Goal: Information Seeking & Learning: Learn about a topic

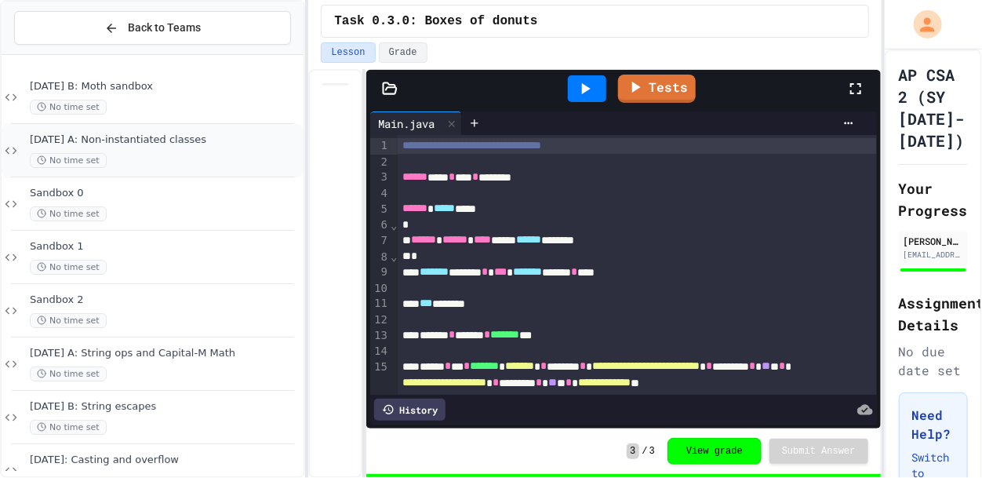
click at [212, 150] on div "[DATE] A: Non-instantiated classes No time set" at bounding box center [165, 150] width 271 height 35
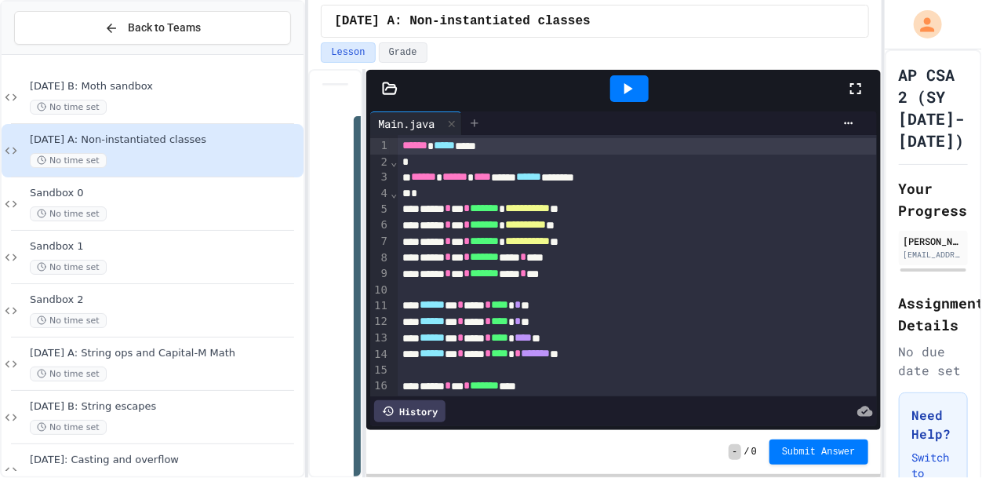
click at [469, 124] on div at bounding box center [474, 123] width 25 height 24
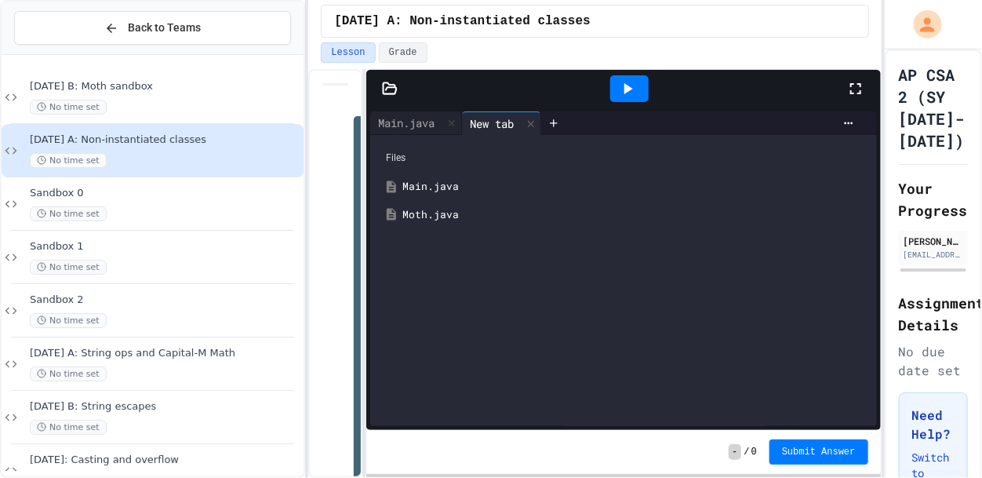
click at [474, 215] on div "Moth.java" at bounding box center [634, 215] width 465 height 16
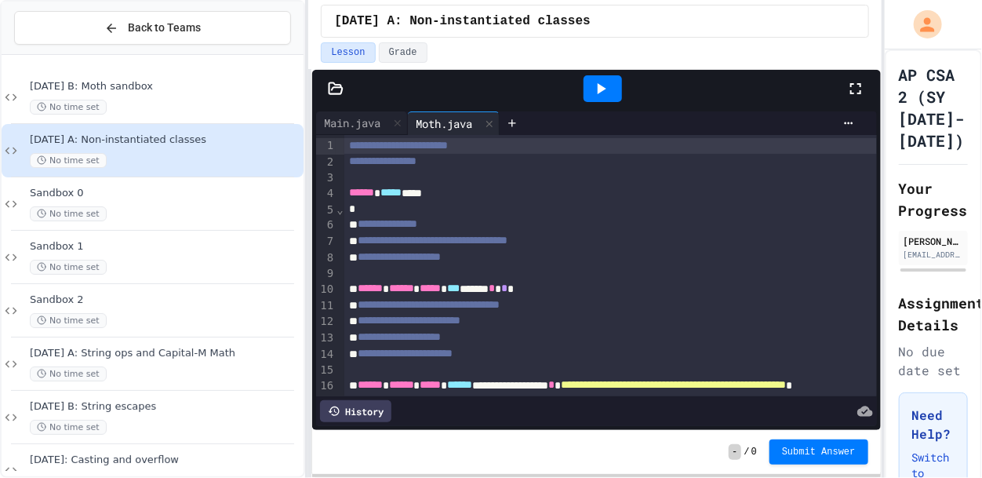
click at [297, 229] on div "**********" at bounding box center [491, 239] width 982 height 478
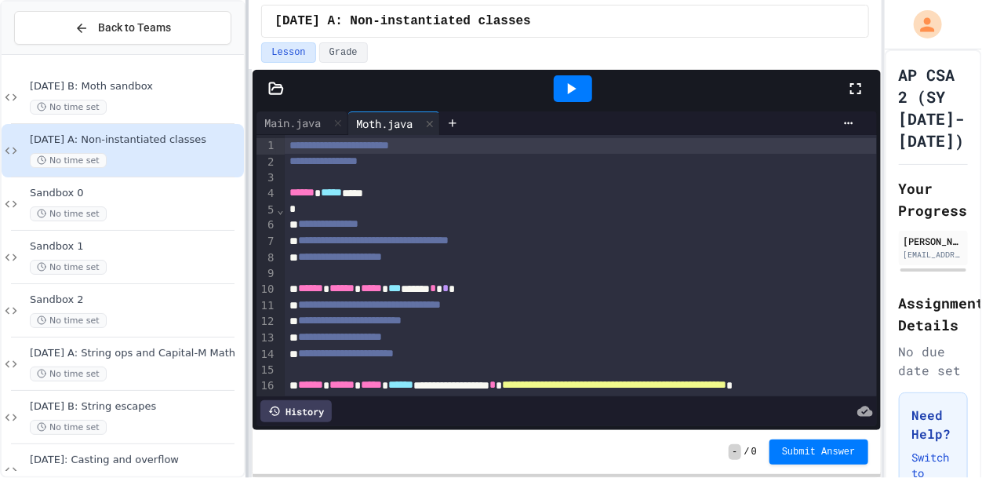
click at [228, 232] on div "**********" at bounding box center [491, 239] width 982 height 478
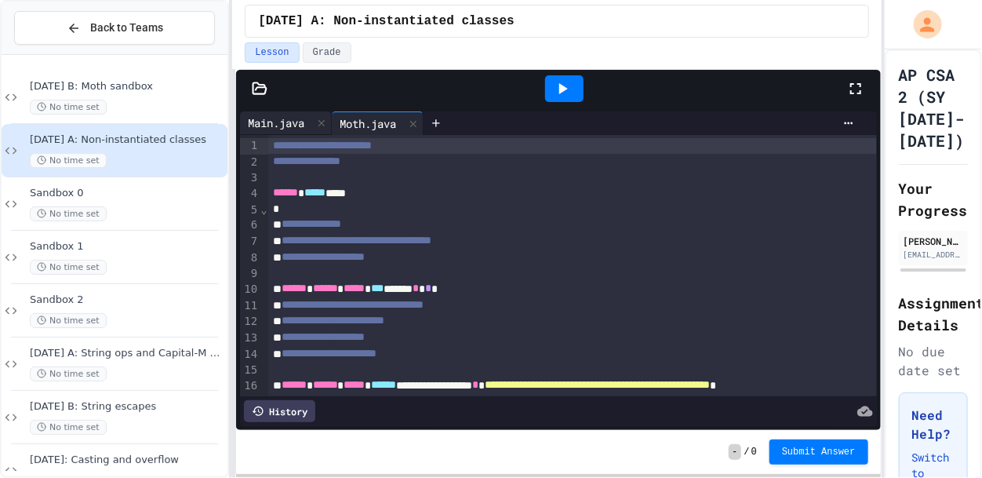
click at [286, 122] on div "Main.java" at bounding box center [276, 123] width 72 height 16
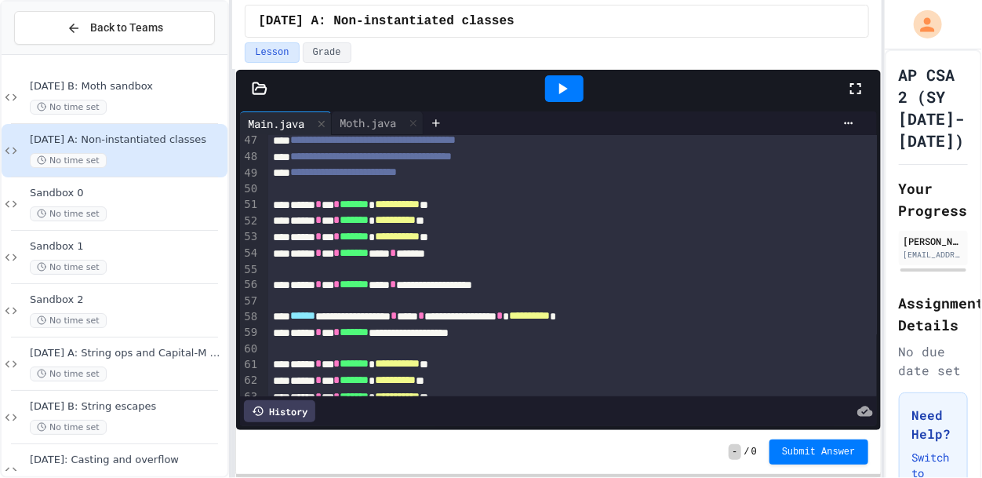
scroll to position [748, 0]
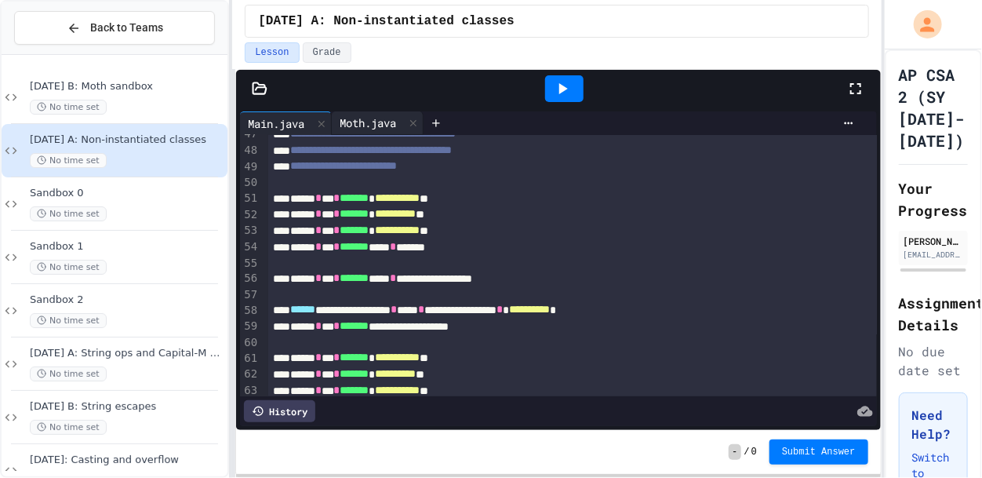
click at [366, 124] on div "Moth.java" at bounding box center [368, 123] width 72 height 16
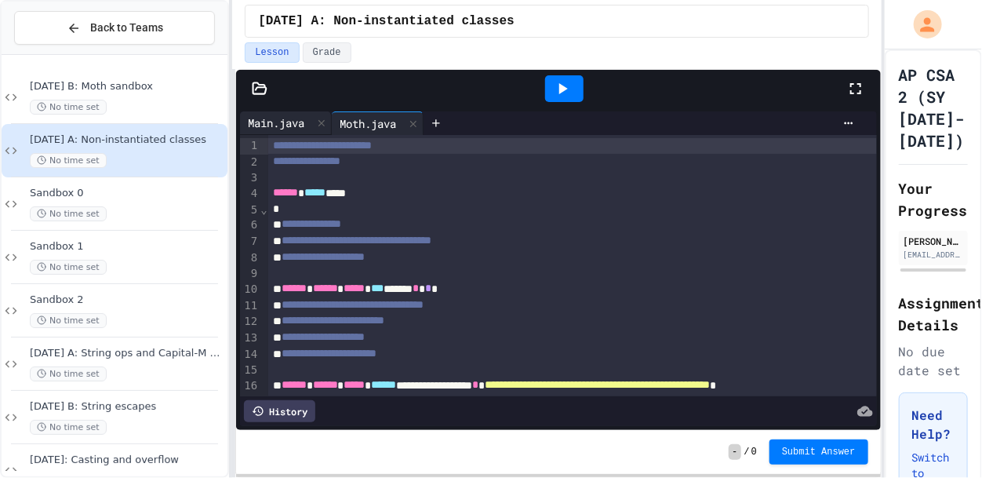
click at [274, 118] on div "Main.java" at bounding box center [276, 123] width 72 height 16
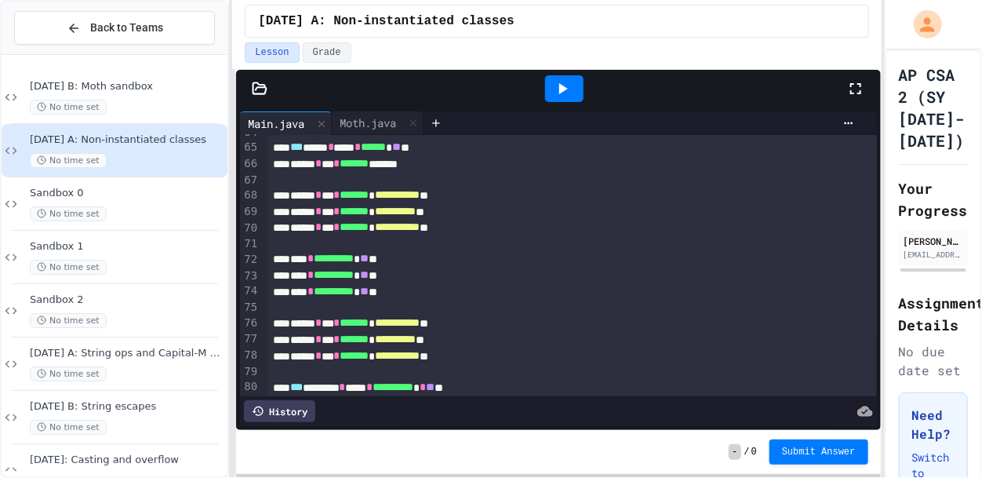
scroll to position [1017, 0]
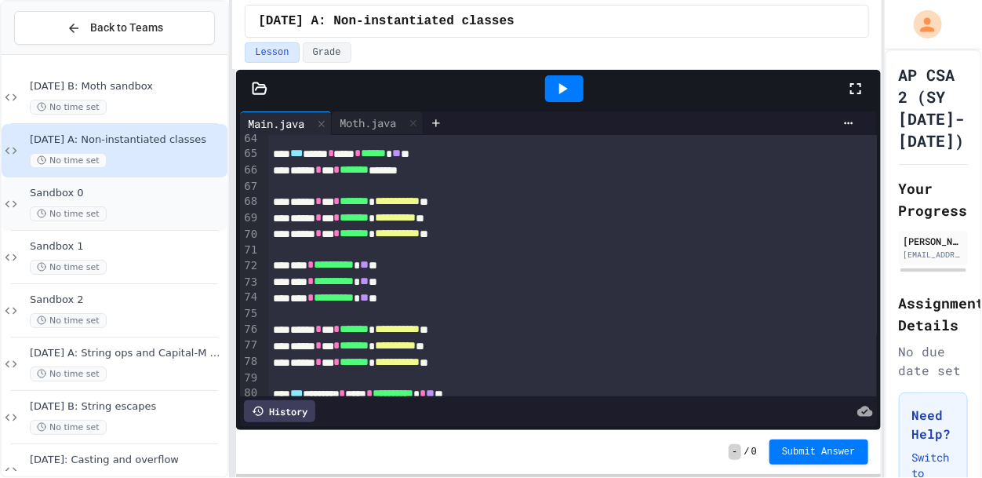
click at [144, 187] on span "Sandbox 0" at bounding box center [127, 193] width 195 height 13
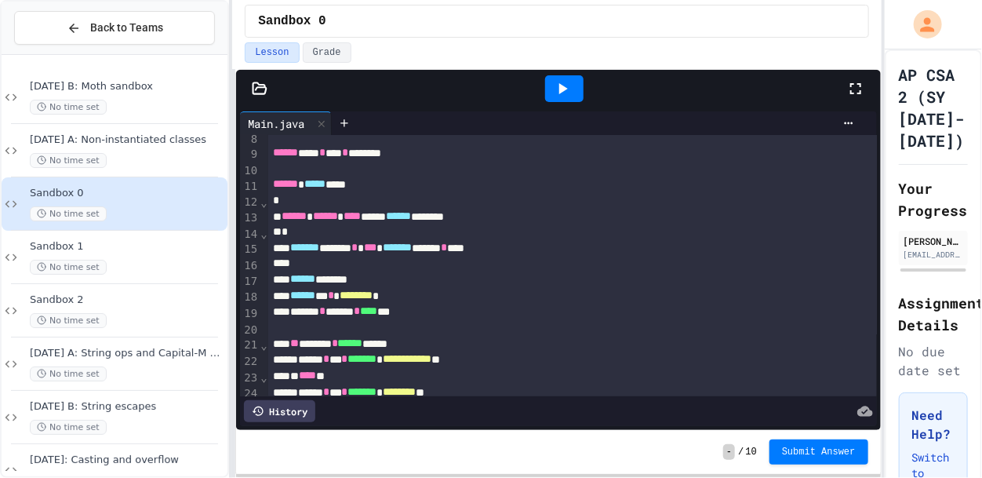
scroll to position [123, 0]
